Goal: Communication & Community: Share content

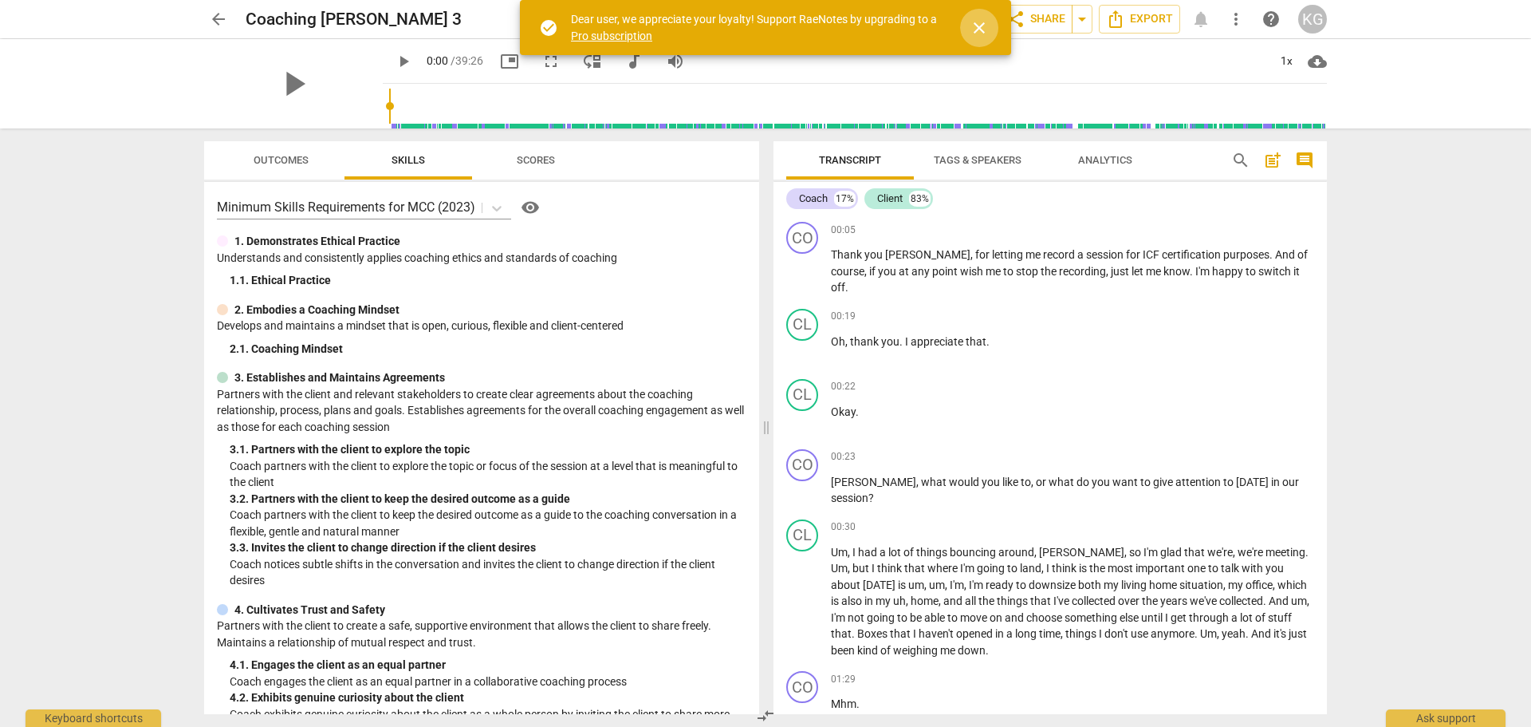
click at [973, 21] on span "close" at bounding box center [979, 27] width 19 height 19
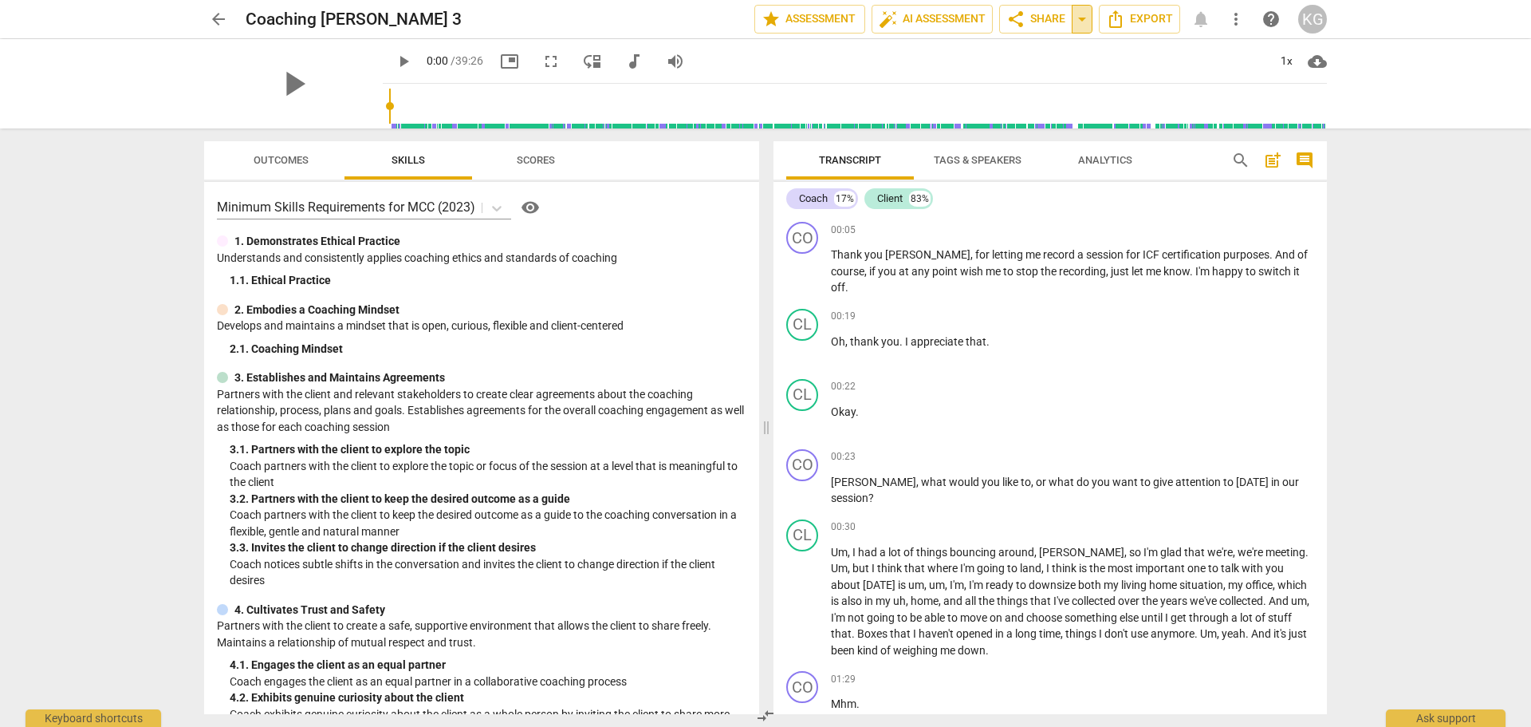
click at [1085, 18] on span "arrow_drop_down" at bounding box center [1082, 19] width 19 height 19
click at [1042, 18] on span "share Share" at bounding box center [1035, 19] width 59 height 19
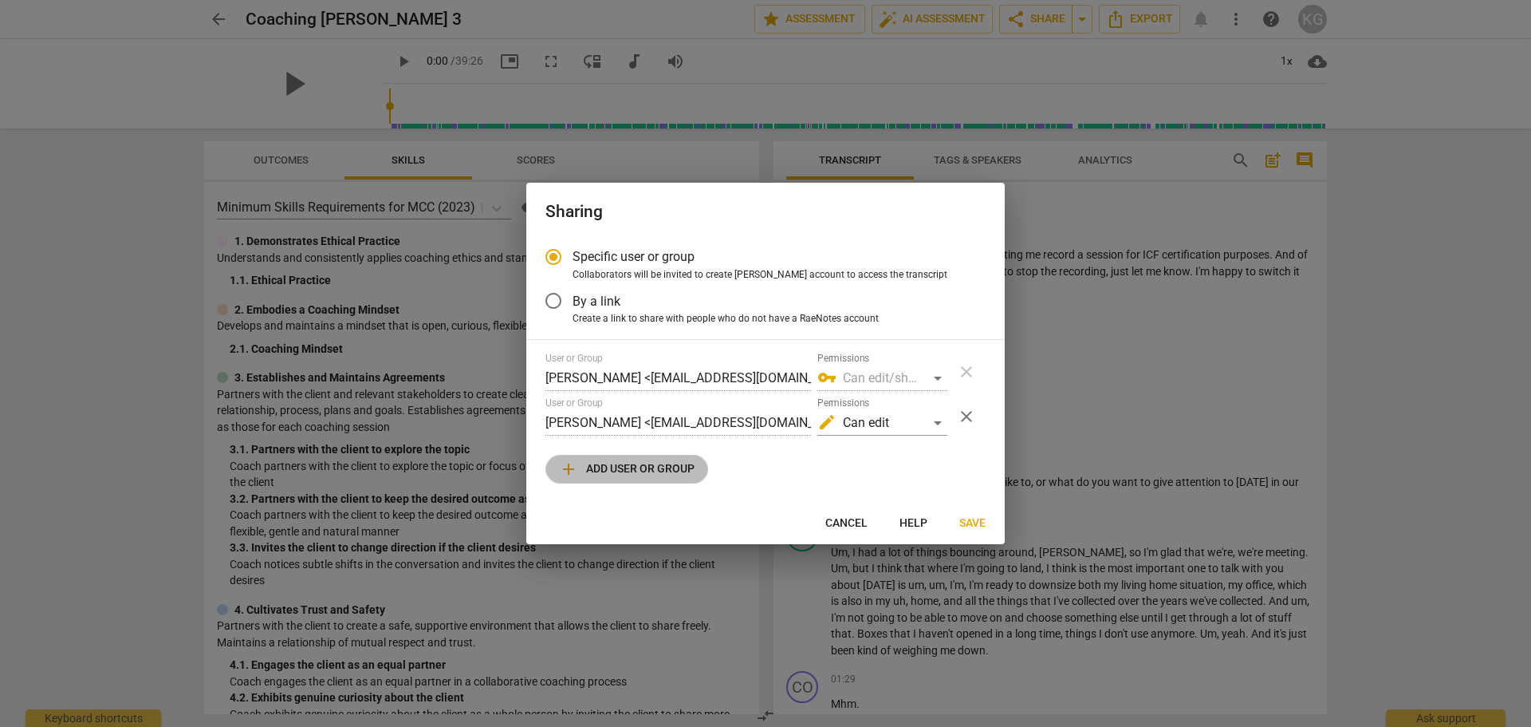
click at [626, 468] on span "add Add user or group" at bounding box center [627, 468] width 136 height 19
radio input "false"
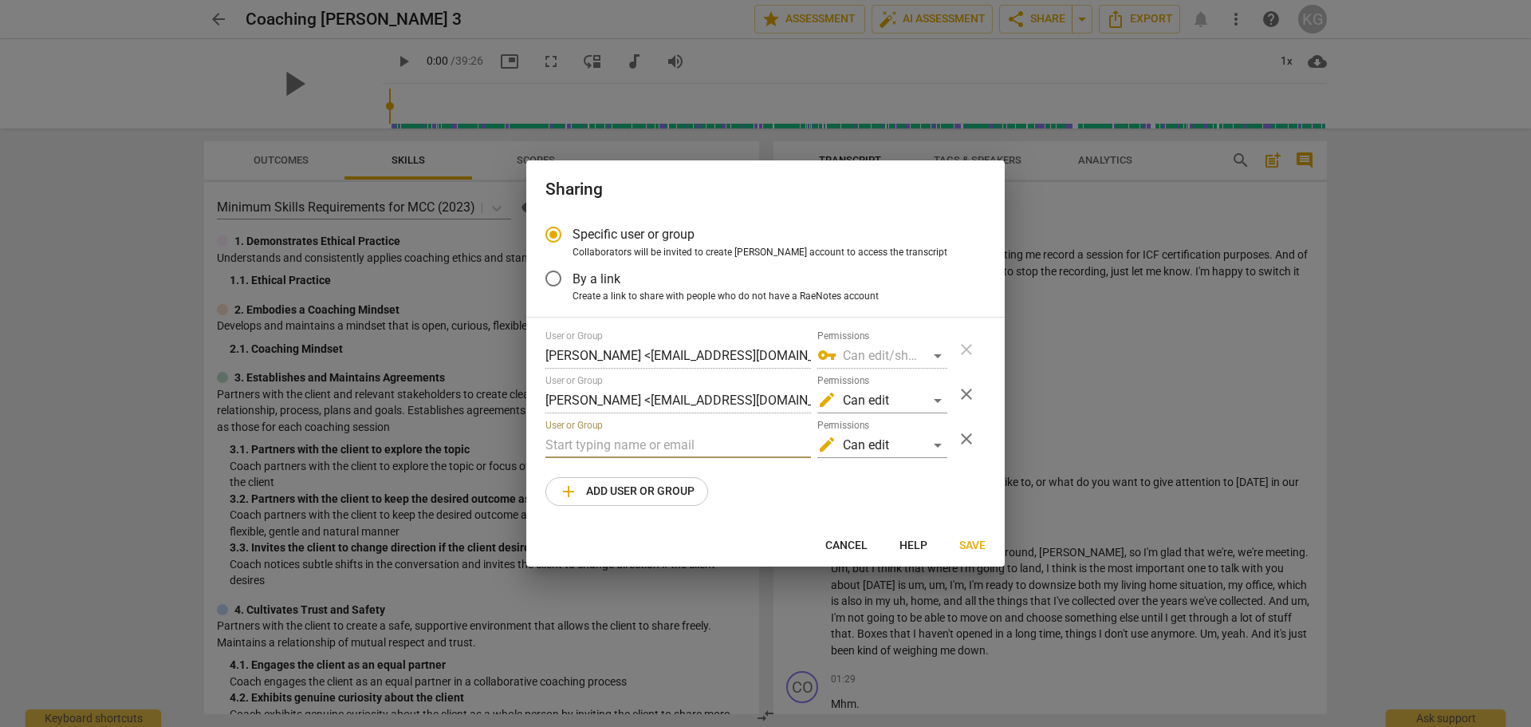
paste input "[EMAIL_ADDRESS][DOMAIN_NAME]"
type input "[EMAIL_ADDRESS][DOMAIN_NAME]"
click at [933, 441] on div "edit Can edit" at bounding box center [882, 445] width 130 height 26
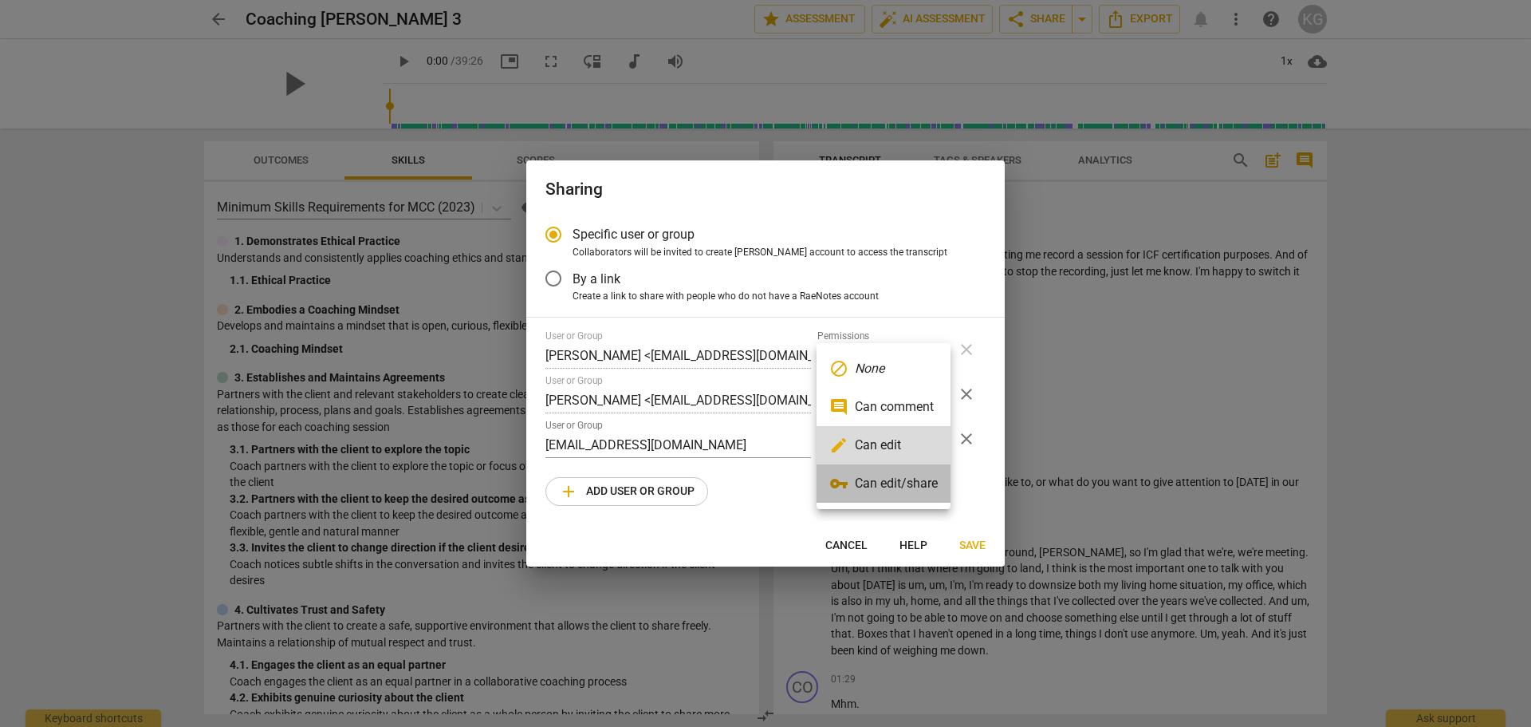
click at [888, 478] on li "vpn_key Can edit/share" at bounding box center [884, 483] width 134 height 38
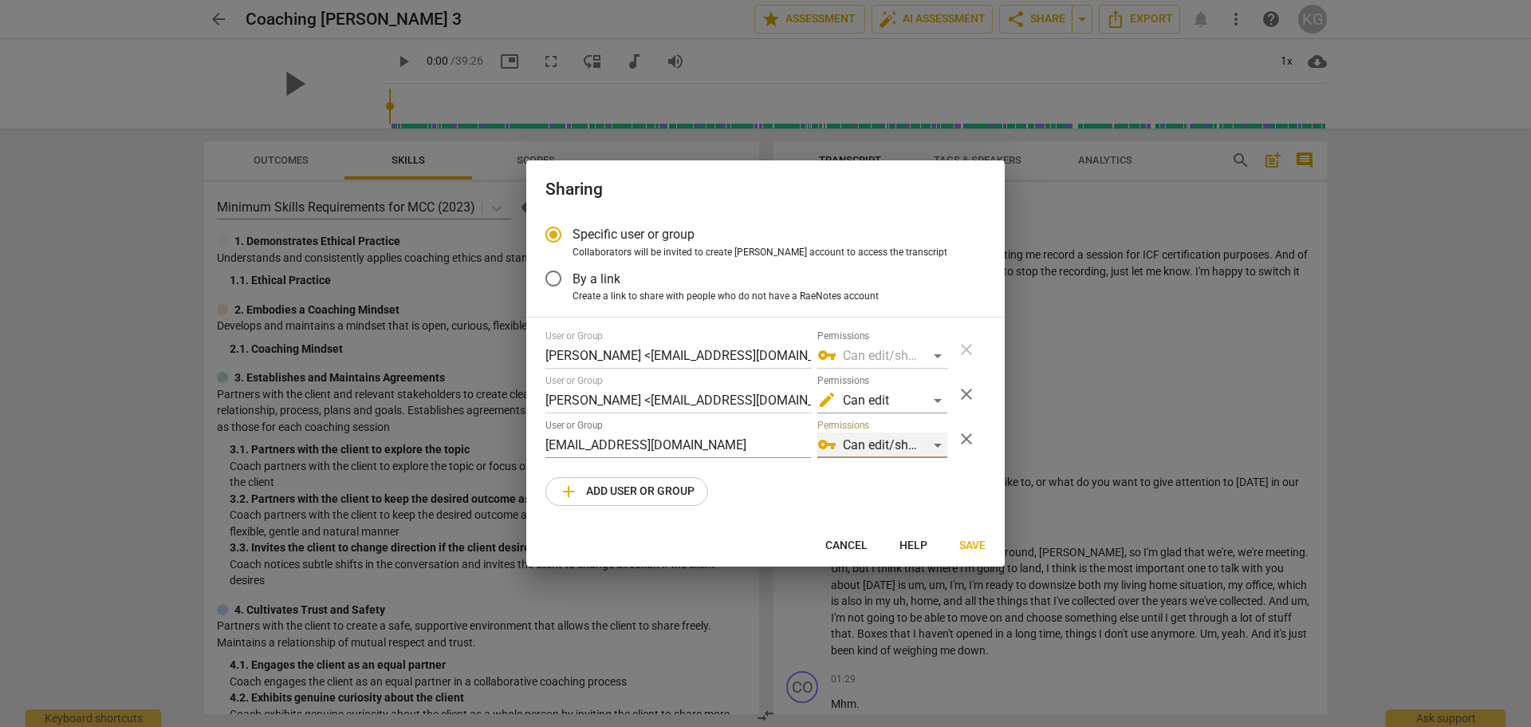
click at [939, 442] on div "vpn_key Can edit/share" at bounding box center [882, 445] width 130 height 26
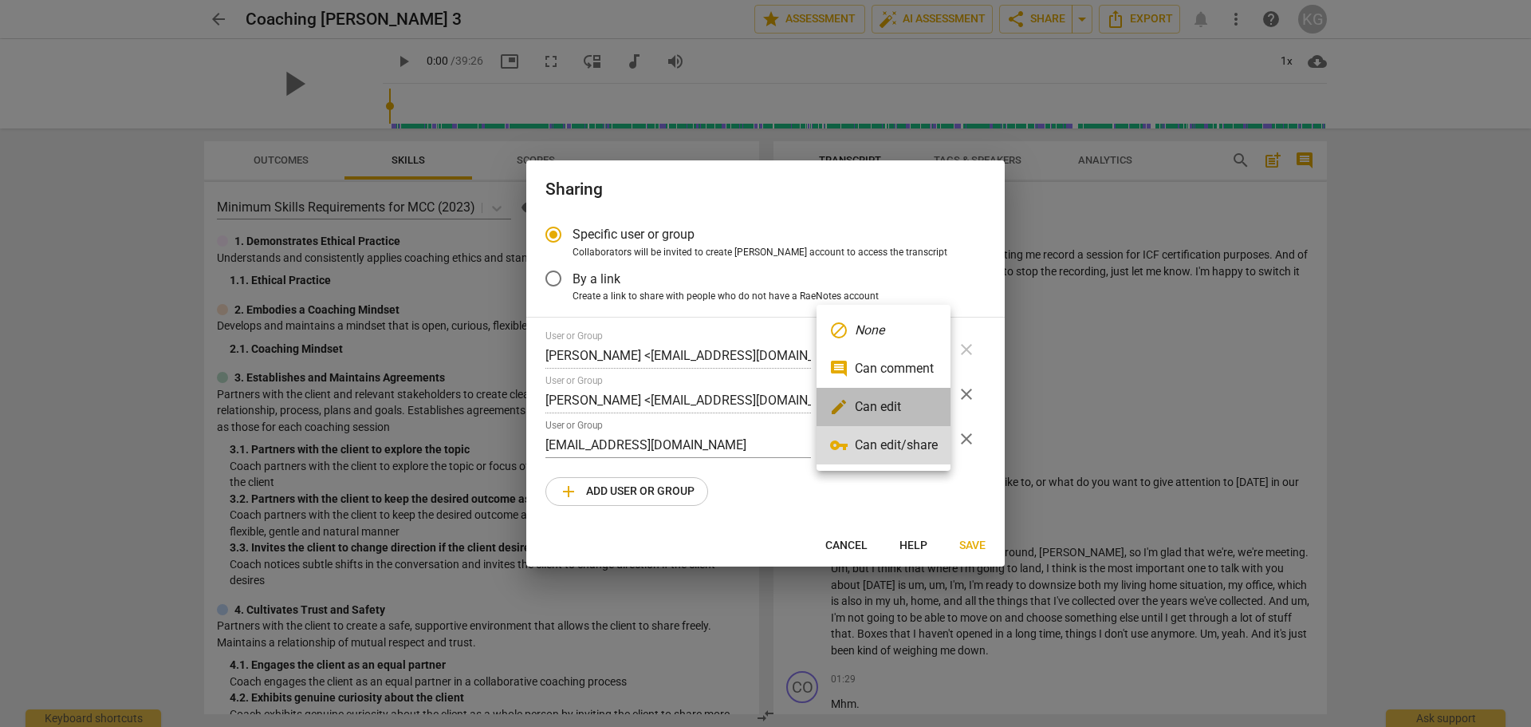
click at [849, 400] on li "edit Can edit" at bounding box center [884, 407] width 134 height 38
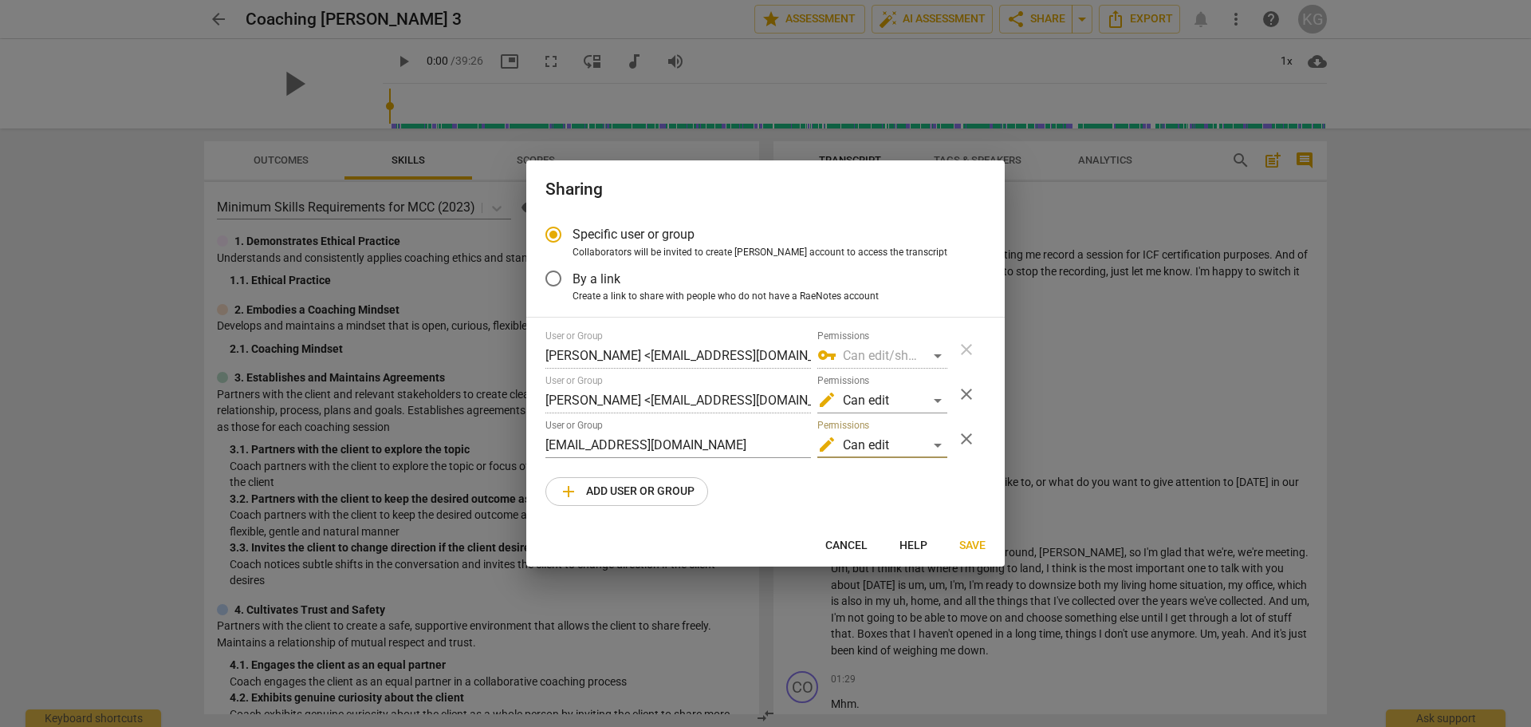
click at [979, 543] on span "Save" at bounding box center [972, 546] width 26 height 16
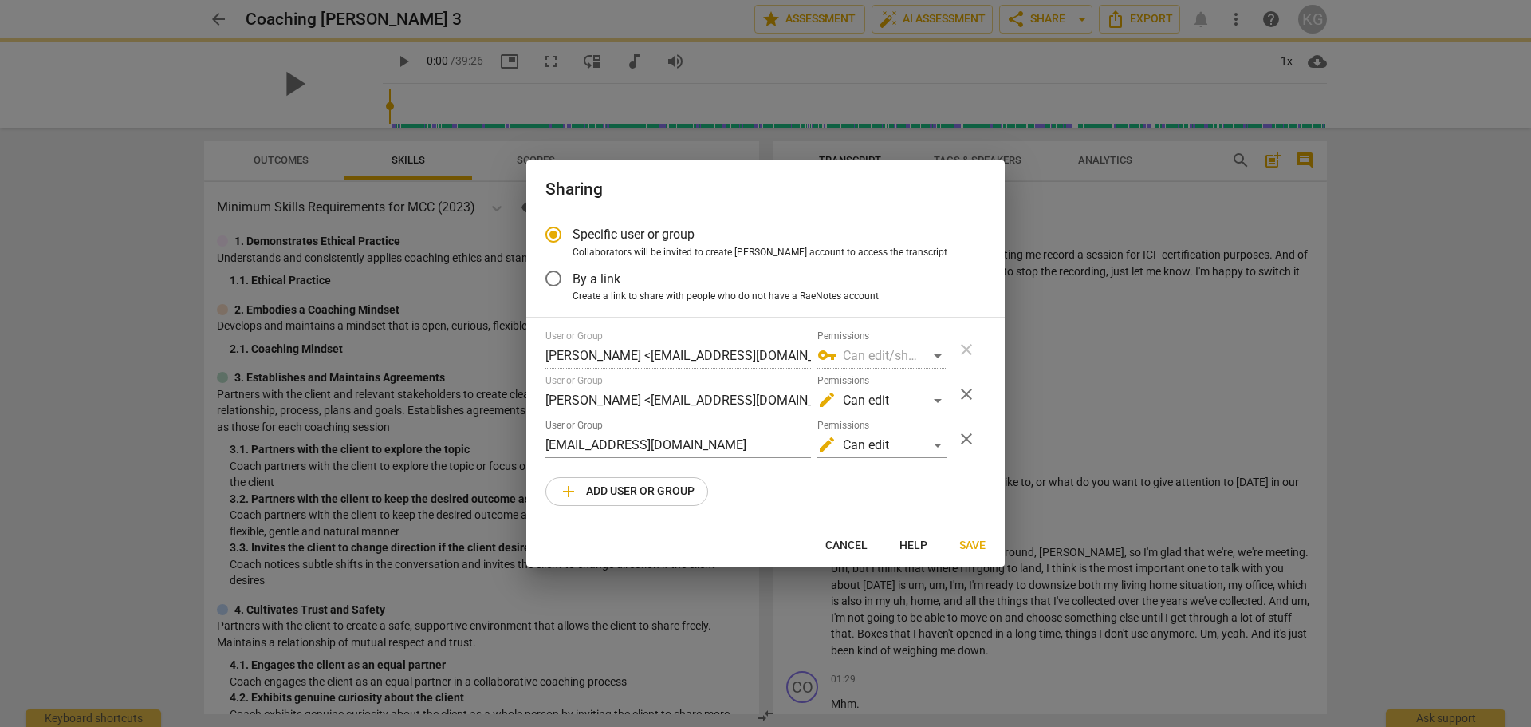
radio input "false"
type input "[PERSON_NAME] <[EMAIL_ADDRESS][DOMAIN_NAME]>"
